Goal: Task Accomplishment & Management: Complete application form

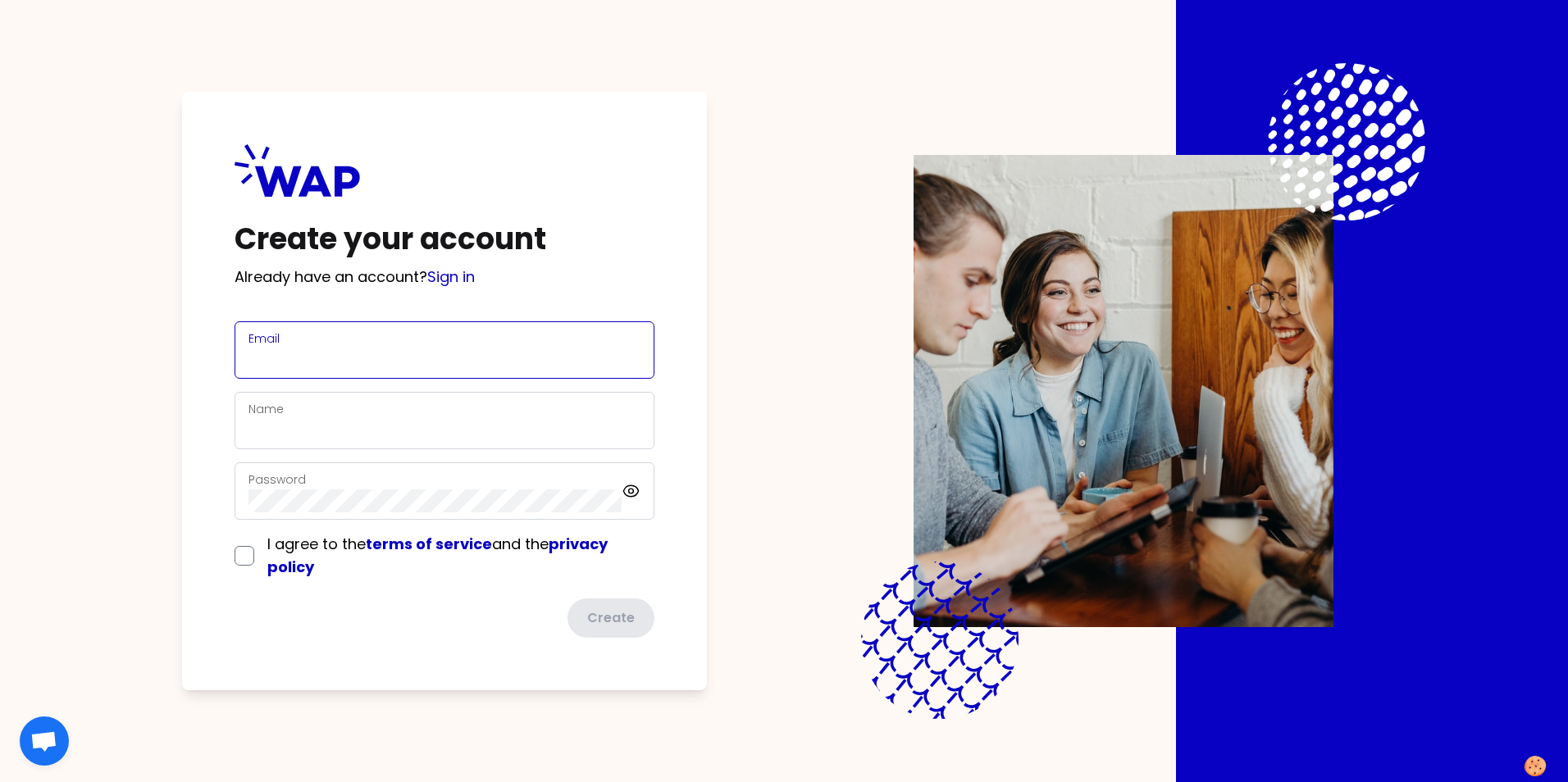
click at [314, 359] on input "Email" at bounding box center [444, 359] width 392 height 23
type input "yannick.mace@somfy.com"
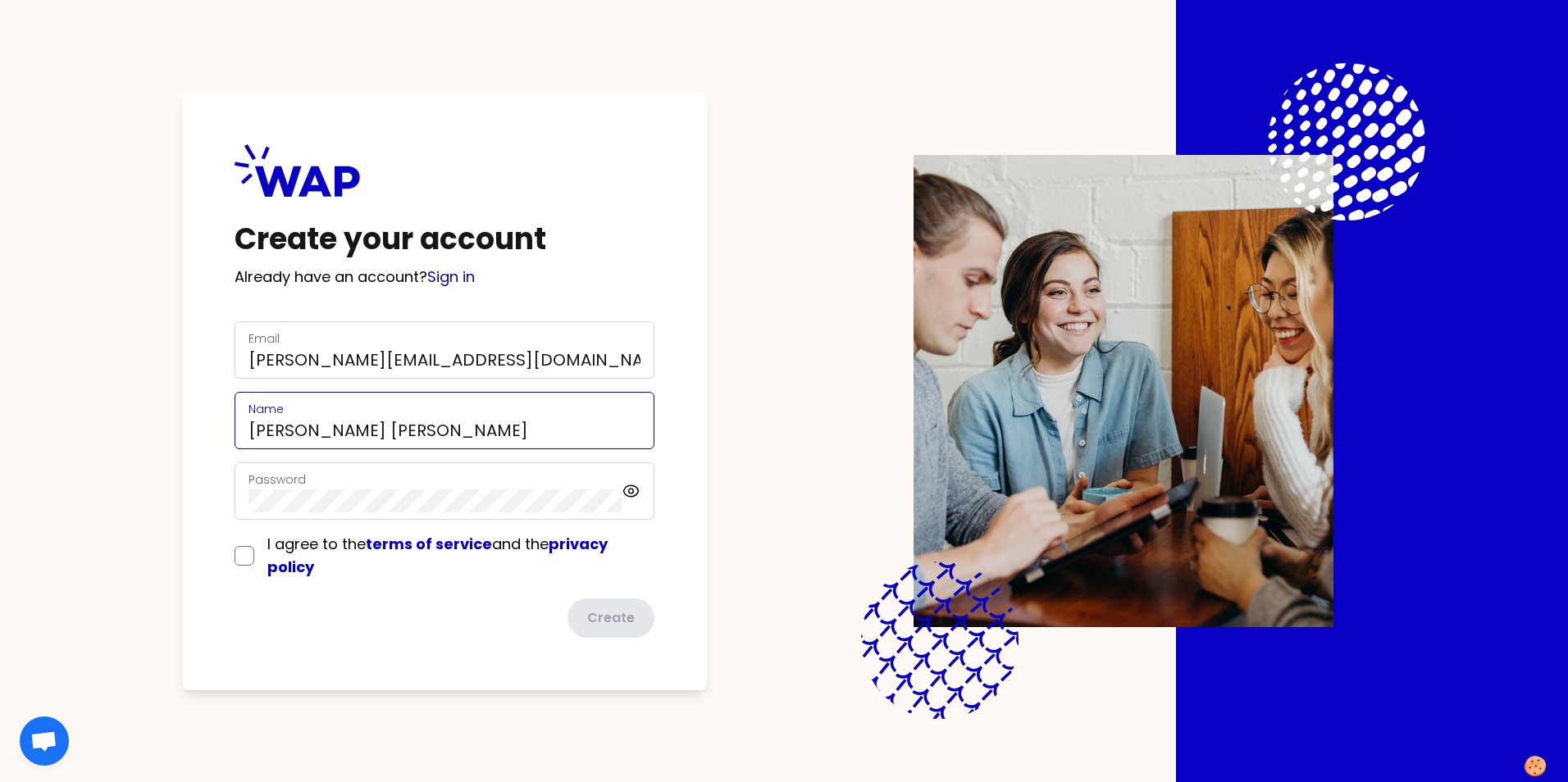
click at [451, 430] on input "Yannick Gilbert Francois MACE" at bounding box center [444, 430] width 392 height 23
click at [458, 437] on input "Yannick GilbM" at bounding box center [444, 430] width 392 height 23
type input "Yannick MACE"
click at [333, 487] on div "Password" at bounding box center [435, 491] width 374 height 42
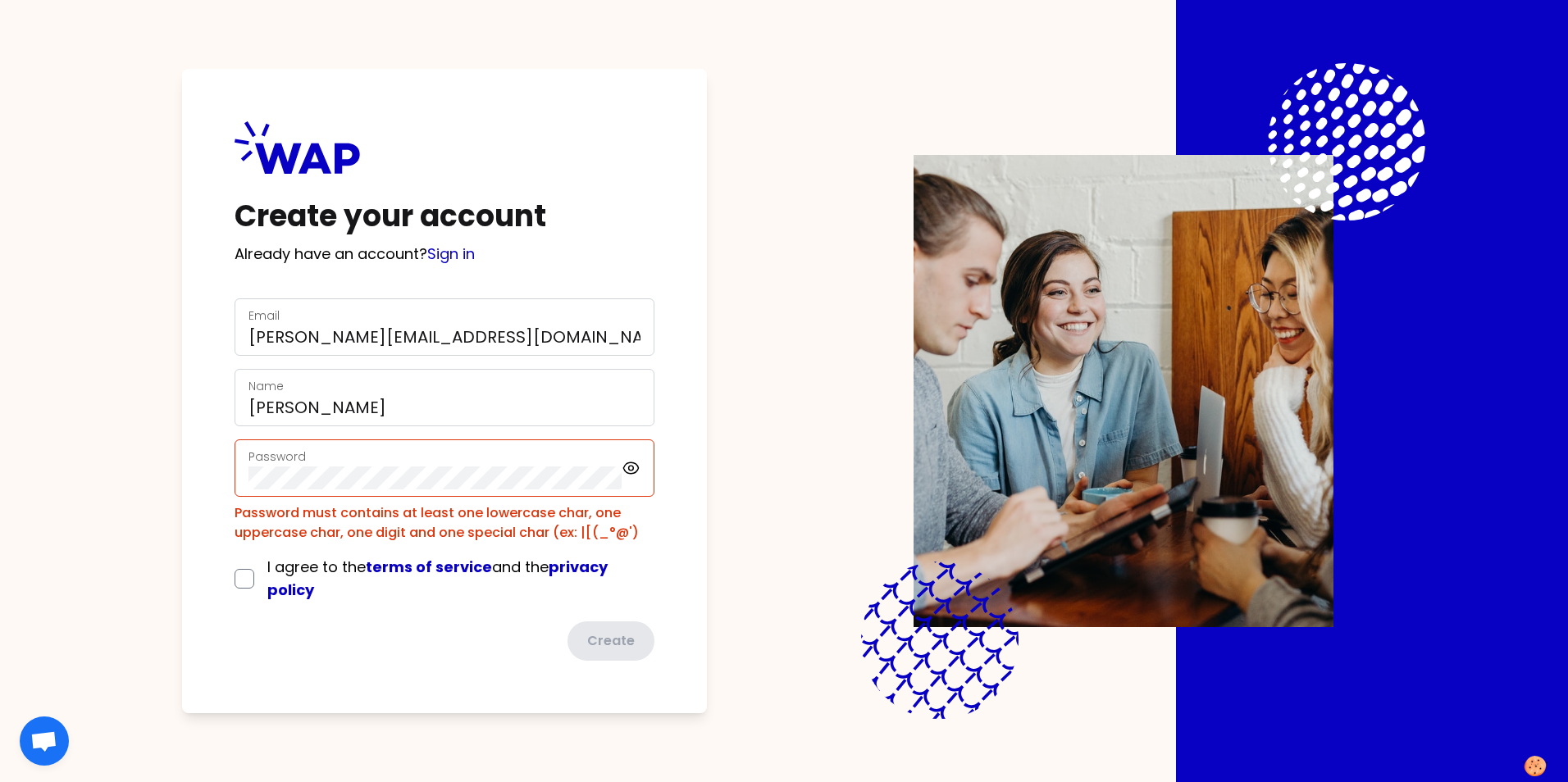
click at [149, 409] on div "Create your account Already have an account? Sign in Email yannick.mace@somfy.c…" at bounding box center [783, 391] width 1358 height 782
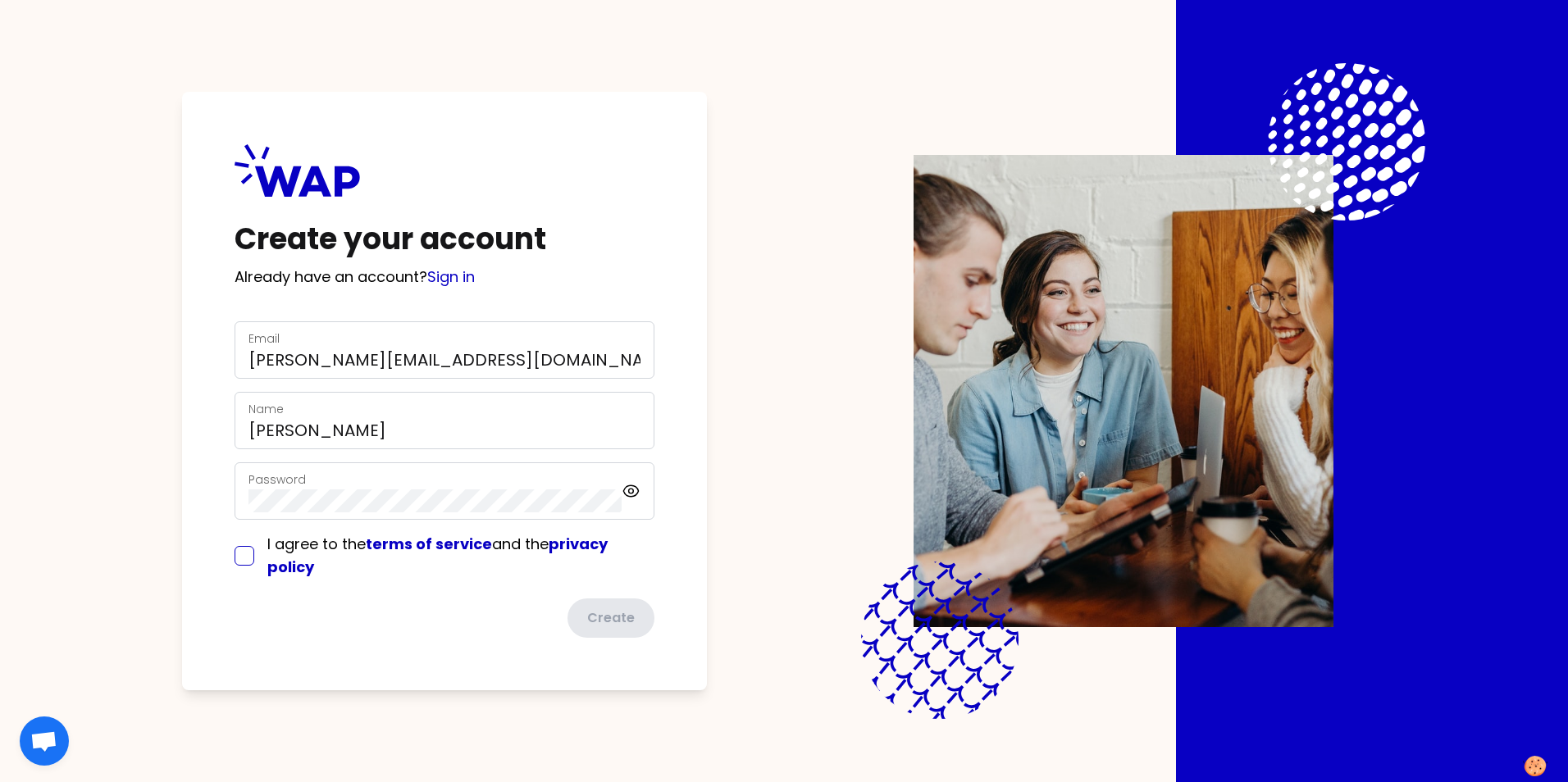
click at [249, 550] on input "checkbox" at bounding box center [244, 556] width 20 height 20
checkbox input "true"
click at [633, 619] on button "Create" at bounding box center [609, 618] width 90 height 42
